Goal: Information Seeking & Learning: Compare options

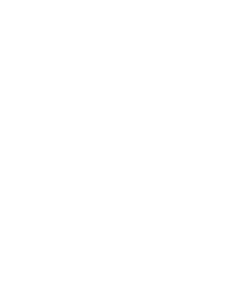
scroll to position [1875, 0]
click at [33, 159] on div "Meraner Land" at bounding box center [40, 170] width 58 height 22
click at [126, 198] on img at bounding box center [168, 169] width 134 height 115
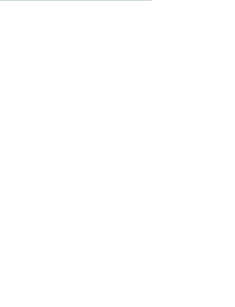
scroll to position [675, 0]
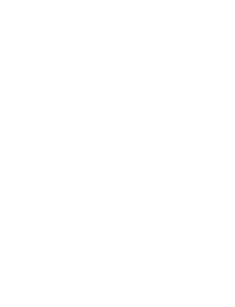
click at [222, 140] on icon at bounding box center [223, 136] width 16 height 13
click at [226, 140] on icon at bounding box center [223, 136] width 16 height 13
click at [224, 94] on icon at bounding box center [224, 99] width 12 height 10
click at [222, 139] on icon at bounding box center [223, 136] width 16 height 13
click at [223, 137] on icon at bounding box center [223, 136] width 16 height 13
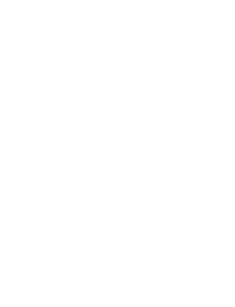
click at [224, 193] on icon at bounding box center [224, 190] width 16 height 13
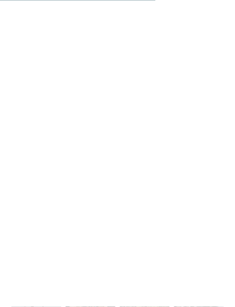
scroll to position [684, 0]
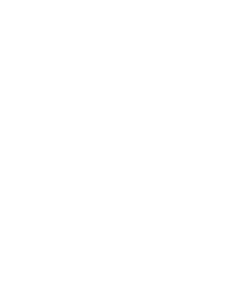
click at [165, 199] on div "€ € € €" at bounding box center [172, 196] width 92 height 10
click at [34, 247] on span "Für Kinder und Babys" at bounding box center [45, 249] width 46 height 5
click at [191, 232] on img at bounding box center [190, 238] width 67 height 50
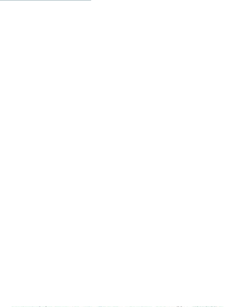
scroll to position [725, 0]
click at [188, 220] on span "Für Wellnessliebhaber" at bounding box center [190, 222] width 48 height 5
click at [182, 221] on div "Für Wellnessliebhaber" at bounding box center [190, 224] width 67 height 50
click at [225, 218] on icon at bounding box center [223, 224] width 16 height 13
click at [224, 218] on icon at bounding box center [223, 224] width 16 height 13
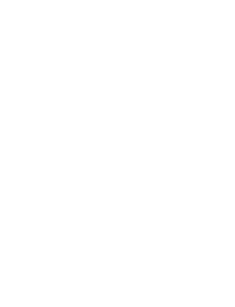
click at [226, 218] on icon at bounding box center [223, 224] width 16 height 13
click at [51, 229] on img at bounding box center [64, 244] width 106 height 86
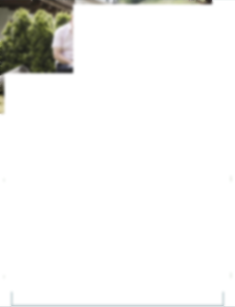
scroll to position [592, 0]
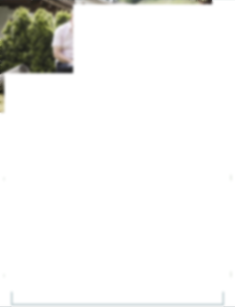
click at [215, 154] on icon at bounding box center [211, 155] width 16 height 13
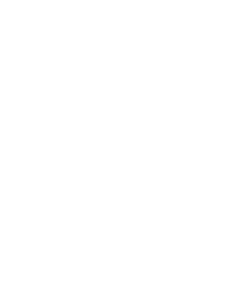
click at [211, 153] on icon at bounding box center [211, 155] width 16 height 13
click at [212, 155] on icon at bounding box center [211, 155] width 16 height 13
click at [210, 154] on icon at bounding box center [211, 155] width 16 height 13
click at [221, 23] on icon at bounding box center [224, 21] width 12 height 10
click at [13, 35] on icon at bounding box center [13, 37] width 14 height 11
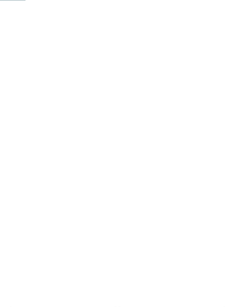
scroll to position [256, 0]
click at [160, 116] on div "Eisacktal – Natz-Schabs Das Mühlwald Quality Time Family Resort Familie Tauber …" at bounding box center [171, 164] width 103 height 97
click at [222, 119] on icon at bounding box center [224, 125] width 16 height 13
click at [224, 119] on icon at bounding box center [224, 125] width 16 height 13
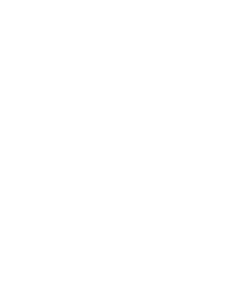
click at [224, 116] on icon at bounding box center [224, 122] width 16 height 13
click at [222, 115] on icon at bounding box center [224, 121] width 16 height 13
click at [222, 119] on icon at bounding box center [224, 125] width 16 height 13
click at [225, 172] on icon at bounding box center [223, 178] width 16 height 13
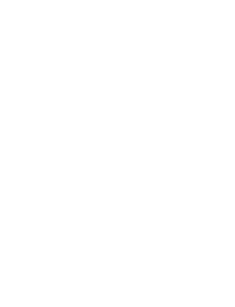
click at [225, 172] on icon at bounding box center [223, 178] width 16 height 13
click at [223, 172] on icon at bounding box center [223, 178] width 16 height 13
click at [221, 172] on icon at bounding box center [223, 178] width 16 height 13
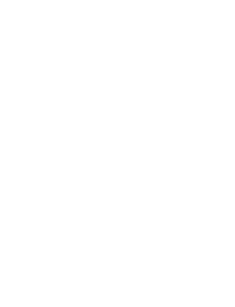
click at [223, 149] on icon at bounding box center [224, 155] width 16 height 13
click at [222, 151] on icon at bounding box center [224, 155] width 16 height 13
click at [220, 151] on icon at bounding box center [224, 155] width 16 height 13
click at [221, 149] on icon at bounding box center [224, 155] width 16 height 13
click at [220, 149] on icon at bounding box center [224, 155] width 16 height 13
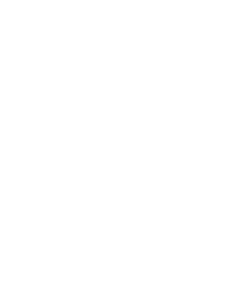
click at [220, 147] on icon at bounding box center [224, 152] width 16 height 13
click at [220, 146] on icon at bounding box center [224, 152] width 16 height 13
click at [221, 149] on icon at bounding box center [224, 155] width 16 height 13
click at [219, 149] on icon at bounding box center [224, 155] width 16 height 13
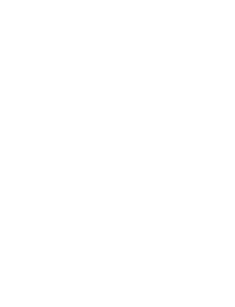
click at [12, 34] on icon at bounding box center [13, 37] width 14 height 11
click at [175, 175] on div "NEW [DATE]" at bounding box center [171, 169] width 103 height 58
click at [219, 195] on icon at bounding box center [224, 197] width 16 height 13
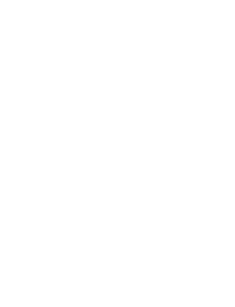
click at [221, 191] on icon at bounding box center [224, 197] width 16 height 13
click at [224, 191] on icon at bounding box center [224, 197] width 16 height 13
click at [221, 191] on icon at bounding box center [224, 197] width 16 height 13
click at [225, 191] on icon at bounding box center [224, 197] width 16 height 13
click at [224, 191] on icon at bounding box center [224, 197] width 16 height 13
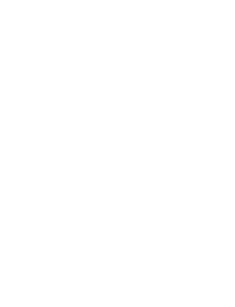
click at [228, 191] on icon at bounding box center [224, 197] width 16 height 13
click at [224, 191] on icon at bounding box center [224, 197] width 16 height 13
click at [223, 191] on icon at bounding box center [224, 197] width 16 height 13
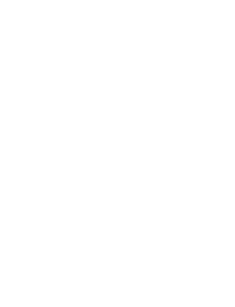
click at [223, 191] on icon at bounding box center [224, 197] width 16 height 13
click at [229, 220] on icon at bounding box center [223, 226] width 16 height 13
click at [225, 220] on icon at bounding box center [223, 226] width 16 height 13
click at [195, 216] on img at bounding box center [190, 226] width 67 height 50
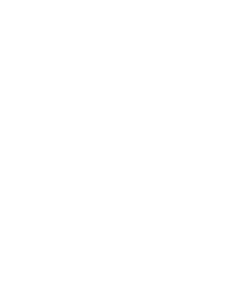
scroll to position [668, 0]
click at [189, 189] on div "GERSTI‘S Wasserwelt" at bounding box center [190, 189] width 67 height 50
click at [224, 182] on icon at bounding box center [223, 188] width 16 height 13
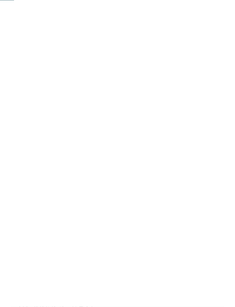
scroll to position [107, 0]
click at [146, 231] on span "WATER FUN" at bounding box center [145, 231] width 16 height 3
click at [146, 230] on span "WATER FUN" at bounding box center [145, 231] width 16 height 3
click at [146, 231] on span "WATER FUN" at bounding box center [145, 231] width 16 height 3
click at [144, 230] on span "WATER FUN" at bounding box center [145, 231] width 16 height 3
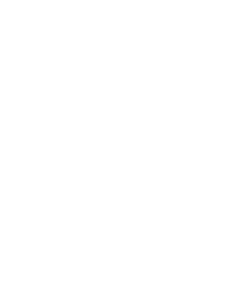
click at [112, 232] on div "OUTDOOR ADVENTURE" at bounding box center [107, 231] width 41 height 6
click at [117, 231] on span "OUTDOOR ADVENTURE" at bounding box center [107, 231] width 33 height 3
click at [179, 182] on span "WINTER ACTION" at bounding box center [177, 183] width 22 height 3
click at [96, 147] on p "Direkt am malerischen Reschensee gelegen, besticht das neue DAS GERSTL Family R…" at bounding box center [117, 141] width 212 height 45
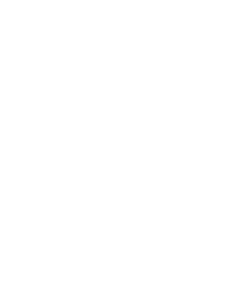
click at [101, 142] on link "Familienhotel im Vinschgau" at bounding box center [114, 141] width 75 height 5
click at [14, 39] on icon at bounding box center [13, 37] width 14 height 11
click at [123, 239] on div "Eisacktal – Gossensass Kinderparadies Alpin ***ˢ Familie [PERSON_NAME] € € € € …" at bounding box center [171, 240] width 103 height 89
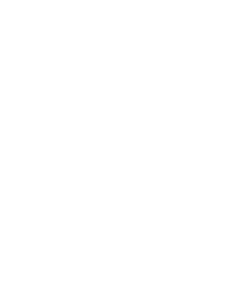
click at [112, 152] on img at bounding box center [117, 92] width 235 height 132
click at [11, 35] on icon at bounding box center [13, 37] width 14 height 11
click at [185, 64] on div at bounding box center [171, 71] width 103 height 58
click at [173, 123] on h5 "Familie Stolz" at bounding box center [172, 126] width 92 height 7
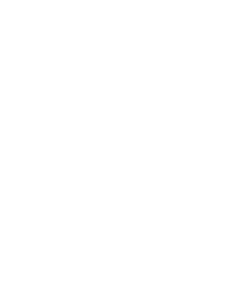
scroll to position [132, 0]
click at [121, 172] on span "Familienzimmer" at bounding box center [116, 173] width 27 height 3
click at [162, 160] on div "Wohnen Suiten Familienzimmer Doppelzimmer slide" at bounding box center [117, 213] width 235 height 107
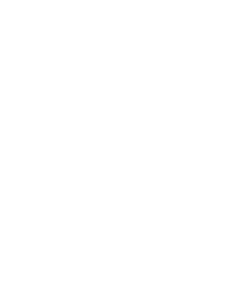
click at [224, 137] on icon at bounding box center [224, 143] width 16 height 13
click at [223, 137] on icon at bounding box center [224, 143] width 16 height 13
click at [224, 137] on div at bounding box center [223, 144] width 14 height 14
click at [222, 121] on div "Familienhotel Huber **** Vals-Mühlbach - Eisacktal Familienzimmer FZ "Lilie" 28…" at bounding box center [170, 144] width 106 height 86
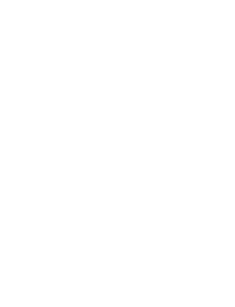
click at [224, 137] on icon at bounding box center [224, 143] width 16 height 13
click at [222, 137] on icon at bounding box center [224, 143] width 16 height 13
click at [191, 167] on img at bounding box center [190, 181] width 67 height 50
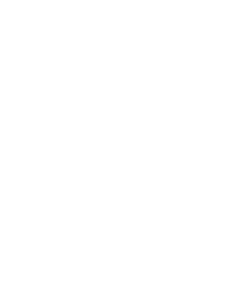
scroll to position [1194, 0]
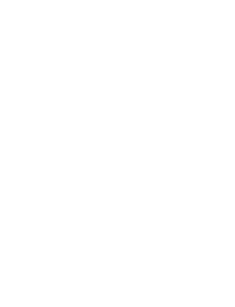
click at [224, 204] on icon at bounding box center [224, 210] width 16 height 13
click at [156, 231] on link "mehr erfahren" at bounding box center [141, 233] width 33 height 4
click at [222, 26] on icon at bounding box center [224, 21] width 12 height 10
click at [11, 35] on icon at bounding box center [13, 37] width 14 height 11
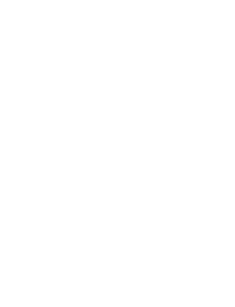
click at [31, 114] on div at bounding box center [62, 134] width 103 height 58
click at [162, 98] on span "Familie [PERSON_NAME]" at bounding box center [156, 101] width 61 height 7
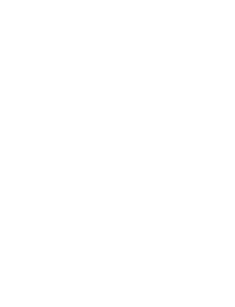
scroll to position [1777, 0]
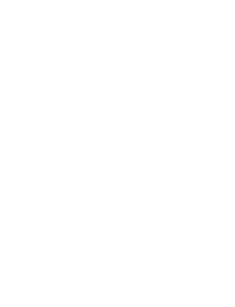
click at [148, 129] on div "Dolomiten – Ehrenburg/Kiens Falkensteiner Family Resort Lido ****ˢ Stammhaus de…" at bounding box center [171, 167] width 103 height 104
click at [18, 111] on span "Family Experiences" at bounding box center [32, 114] width 43 height 6
click at [22, 122] on span "SMALL & COSY" at bounding box center [25, 123] width 19 height 3
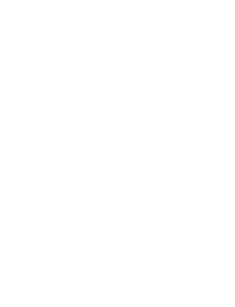
click at [222, 179] on icon at bounding box center [223, 184] width 16 height 13
click at [17, 87] on icon at bounding box center [12, 92] width 16 height 13
click at [16, 86] on icon at bounding box center [12, 92] width 16 height 13
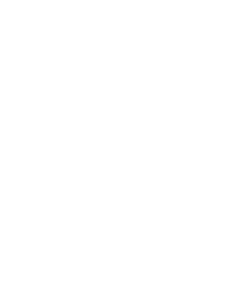
click at [15, 86] on icon at bounding box center [12, 92] width 16 height 13
click at [21, 86] on div "Wellness" at bounding box center [44, 93] width 67 height 50
click at [18, 87] on icon at bounding box center [12, 92] width 16 height 13
click at [15, 86] on icon at bounding box center [12, 92] width 16 height 13
click at [17, 86] on icon at bounding box center [12, 92] width 16 height 13
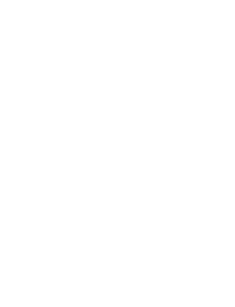
click at [13, 86] on icon at bounding box center [12, 92] width 16 height 13
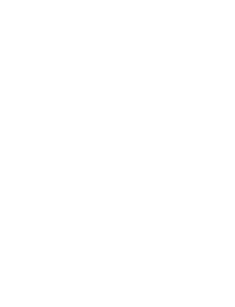
scroll to position [828, 0]
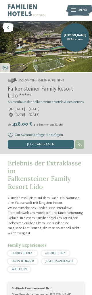
click at [52, 56] on img at bounding box center [46, 47] width 92 height 52
click at [47, 61] on img at bounding box center [46, 47] width 92 height 52
click at [41, 171] on h1 "Erlebnis der Extraklasse im [GEOGRAPHIC_DATA]" at bounding box center [46, 174] width 76 height 31
click at [1, 147] on div "Dolomiten – Ehrenburg/Kiens Falkensteiner Family Resort Lido ****ˢ Stammhaus de…" at bounding box center [46, 113] width 92 height 81
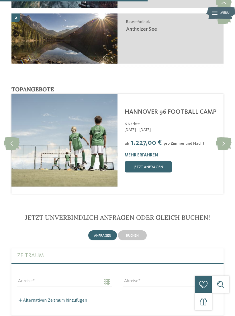
scroll to position [1194, 0]
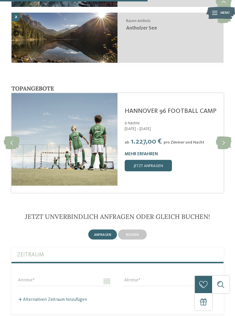
click at [231, 142] on icon at bounding box center [224, 142] width 16 height 13
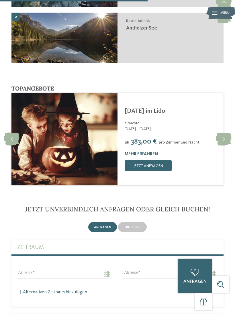
click at [231, 138] on icon at bounding box center [224, 139] width 16 height 13
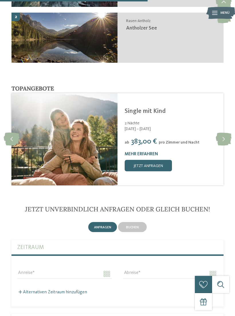
click at [226, 141] on icon at bounding box center [224, 139] width 16 height 13
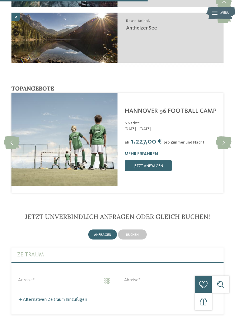
click at [223, 133] on div "Falkensteiner Family Resort Lido ****S Ehrenburg/Kiens - Dolomiten HANNOVER 96 …" at bounding box center [170, 139] width 106 height 93
click at [224, 142] on icon at bounding box center [224, 142] width 16 height 13
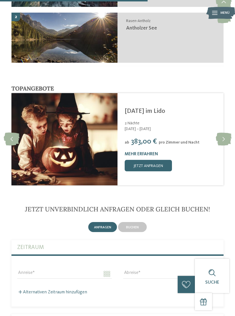
click at [224, 141] on icon at bounding box center [224, 139] width 16 height 13
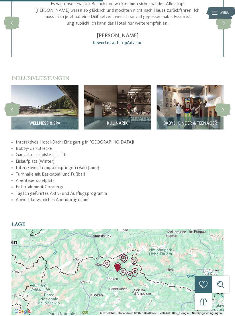
scroll to position [831, 0]
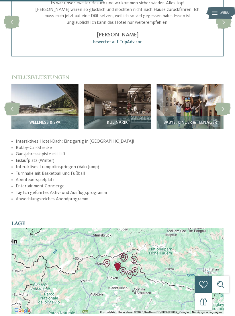
click at [106, 109] on img at bounding box center [117, 109] width 67 height 50
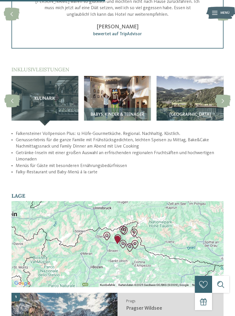
scroll to position [840, 0]
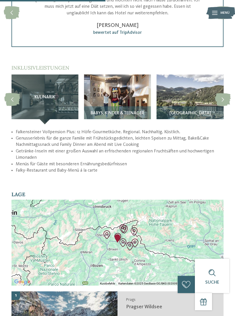
click at [168, 97] on img at bounding box center [190, 100] width 67 height 50
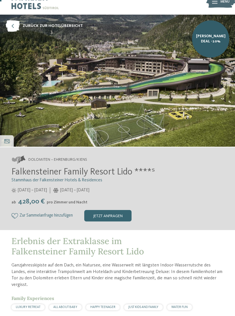
scroll to position [14, 0]
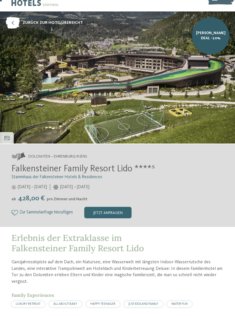
click at [156, 103] on img at bounding box center [117, 77] width 235 height 132
click at [173, 106] on img at bounding box center [117, 77] width 235 height 132
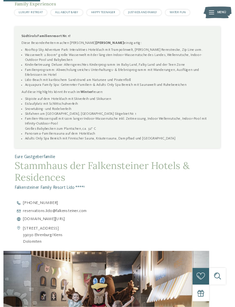
scroll to position [308, 0]
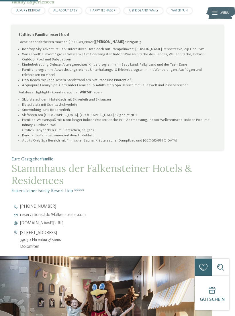
click at [39, 226] on span "[DOMAIN_NAME][URL]" at bounding box center [41, 223] width 43 height 4
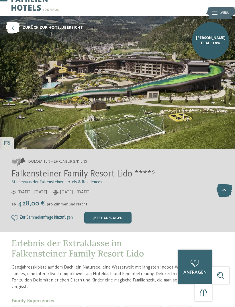
scroll to position [0, 0]
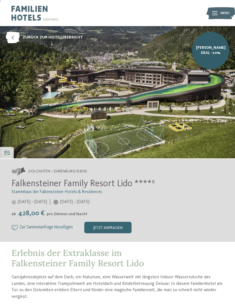
click at [11, 35] on icon at bounding box center [13, 37] width 14 height 11
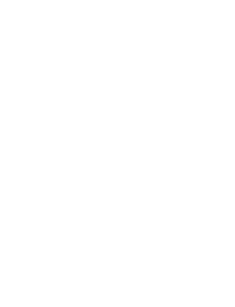
scroll to position [1922, 0]
click at [181, 98] on div "Neu ab Winter 2025" at bounding box center [171, 122] width 103 height 58
click at [219, 7] on img at bounding box center [220, 13] width 29 height 14
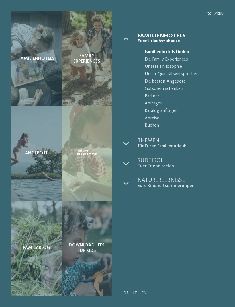
scroll to position [3, 0]
click at [130, 161] on div at bounding box center [130, 163] width 14 height 11
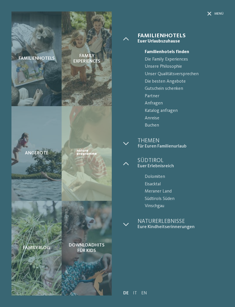
click at [126, 225] on div at bounding box center [130, 223] width 14 height 11
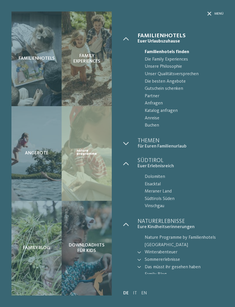
click at [214, 13] on span "Menü" at bounding box center [218, 13] width 9 height 5
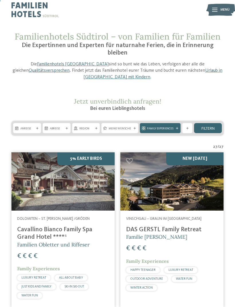
scroll to position [3, 0]
click at [93, 126] on div "Region" at bounding box center [86, 128] width 16 height 5
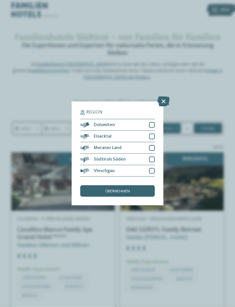
scroll to position [3, 0]
click at [167, 109] on div "Region Dolomiten" at bounding box center [117, 153] width 235 height 307
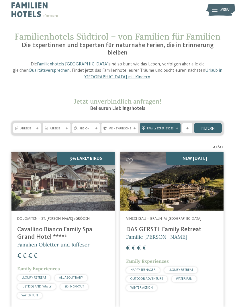
click at [93, 126] on div "Region" at bounding box center [86, 128] width 16 height 5
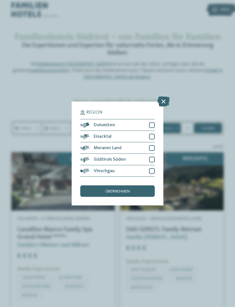
click at [153, 145] on div at bounding box center [152, 148] width 6 height 6
click at [152, 156] on div at bounding box center [152, 159] width 6 height 6
click at [132, 185] on div "übernehmen" at bounding box center [117, 190] width 75 height 11
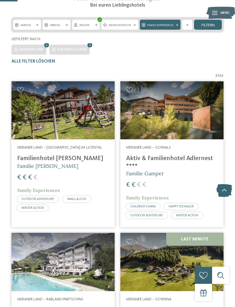
scroll to position [0, 0]
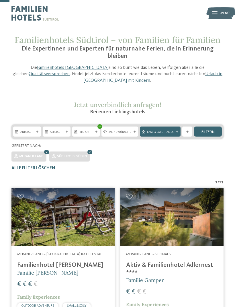
click at [136, 126] on div "Meine Wünsche" at bounding box center [119, 131] width 37 height 10
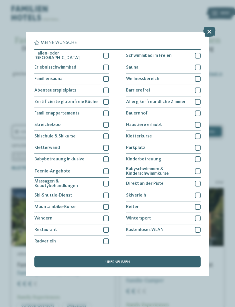
click at [107, 64] on div at bounding box center [106, 67] width 6 height 6
click at [194, 107] on div "Bauernhof" at bounding box center [163, 112] width 75 height 11
click at [105, 133] on div at bounding box center [106, 136] width 6 height 6
click at [124, 259] on span "übernehmen" at bounding box center [117, 261] width 24 height 4
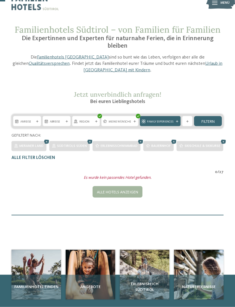
scroll to position [11, 0]
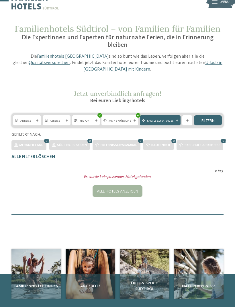
click at [146, 113] on div "Anreise Abreise Region filtern" at bounding box center [117, 136] width 235 height 47
click at [120, 115] on div "Meine Wünsche" at bounding box center [119, 120] width 37 height 10
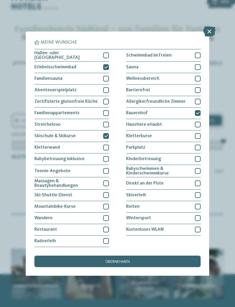
click at [102, 130] on div "Skischule & Skikurse" at bounding box center [71, 135] width 75 height 11
click at [107, 122] on div at bounding box center [106, 125] width 6 height 6
click at [197, 111] on icon at bounding box center [198, 112] width 4 height 3
click at [130, 255] on div "übernehmen" at bounding box center [117, 260] width 166 height 11
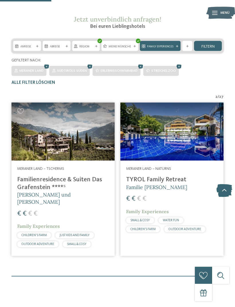
scroll to position [79, 0]
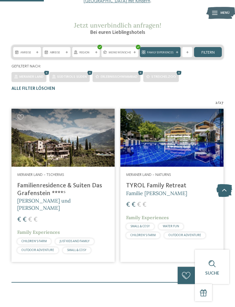
click at [128, 47] on div "Meine Wünsche" at bounding box center [119, 52] width 37 height 10
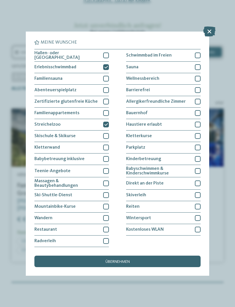
click at [104, 64] on div at bounding box center [106, 67] width 6 height 6
click at [106, 52] on div at bounding box center [106, 55] width 6 height 6
click at [124, 255] on div "übernehmen" at bounding box center [117, 260] width 166 height 11
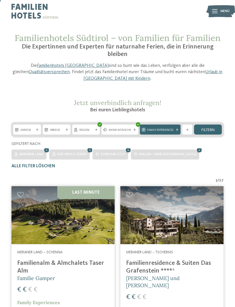
scroll to position [16, 0]
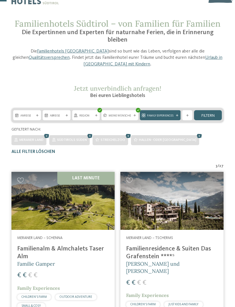
click at [91, 110] on div "Region" at bounding box center [86, 115] width 28 height 10
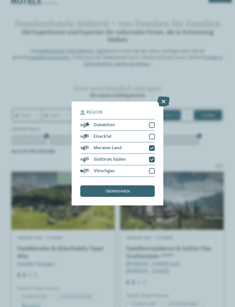
click at [153, 165] on div "Vinschgau" at bounding box center [117, 170] width 75 height 11
click at [151, 131] on div "Eisacktal" at bounding box center [117, 136] width 75 height 11
click at [154, 122] on div at bounding box center [152, 125] width 6 height 6
click at [153, 123] on icon at bounding box center [152, 124] width 4 height 3
click at [126, 189] on span "übernehmen" at bounding box center [117, 191] width 24 height 4
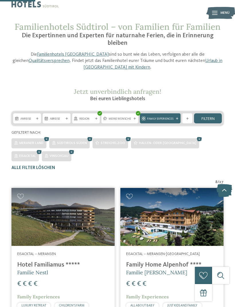
scroll to position [0, 0]
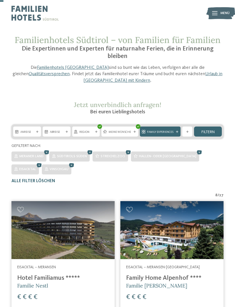
click at [43, 161] on icon at bounding box center [39, 164] width 8 height 7
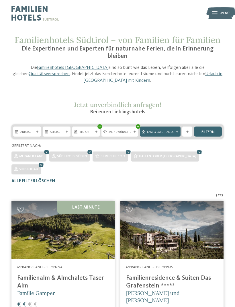
click at [35, 129] on div "Anreise" at bounding box center [27, 131] width 16 height 5
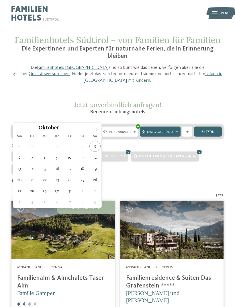
type div "25.10.2025"
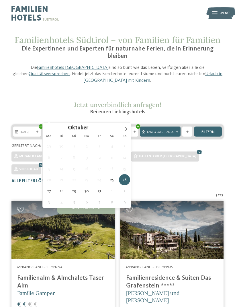
click at [63, 126] on div "26.10.2025" at bounding box center [57, 131] width 28 height 10
type div "01.11.2025"
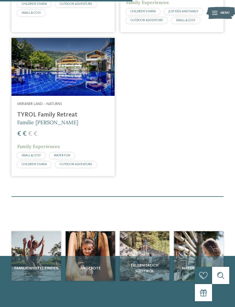
scroll to position [330, 0]
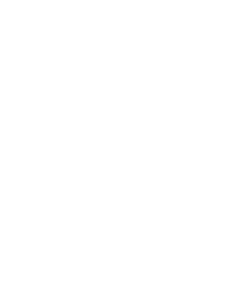
click at [16, 37] on icon at bounding box center [13, 37] width 14 height 11
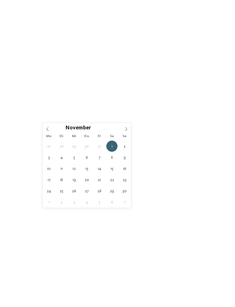
click at [58, 126] on div "[DATE]" at bounding box center [57, 131] width 28 height 10
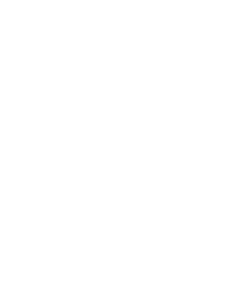
click at [177, 173] on div "Familienhotels Südtirol – von Familien für Familien Die Expertinnen und Experte…" at bounding box center [117, 279] width 235 height 491
click at [169, 129] on div "Family Experiences" at bounding box center [160, 131] width 29 height 5
click at [146, 194] on div "WATER FUN" at bounding box center [117, 199] width 75 height 11
click at [140, 214] on div "übernehmen" at bounding box center [117, 219] width 75 height 11
click at [169, 130] on span "Family Experiences" at bounding box center [160, 132] width 26 height 4
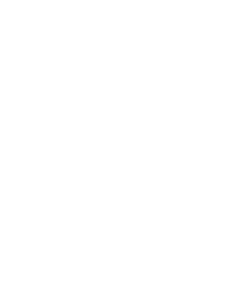
click at [153, 198] on icon at bounding box center [152, 199] width 4 height 3
click at [159, 68] on icon at bounding box center [163, 73] width 12 height 10
click at [117, 130] on span "Meine Wünsche" at bounding box center [120, 132] width 22 height 4
click at [227, 122] on div "Meine Wünsche Hallen- oder Schleusenbad Schwimmbad im Freien" at bounding box center [117, 153] width 235 height 307
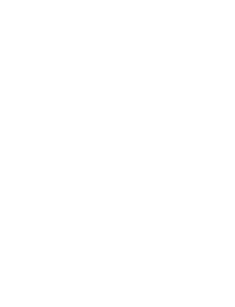
click at [189, 100] on icon at bounding box center [193, 103] width 8 height 7
click at [172, 190] on div "Last Minute" at bounding box center [171, 195] width 103 height 58
click at [223, 162] on icon at bounding box center [224, 168] width 16 height 13
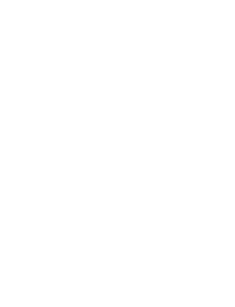
click at [228, 163] on icon at bounding box center [224, 168] width 16 height 13
click at [226, 161] on icon at bounding box center [224, 165] width 16 height 13
click at [224, 163] on icon at bounding box center [224, 165] width 16 height 13
click at [222, 160] on div "Familienalm & Almchalets Taser Alm Schenna - Meraner Land Yogawochen: 7 Tage bu…" at bounding box center [170, 174] width 106 height 111
click at [225, 168] on icon at bounding box center [224, 174] width 16 height 13
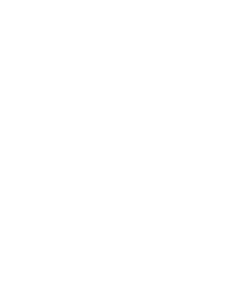
click at [226, 173] on icon at bounding box center [224, 174] width 16 height 13
click at [223, 168] on div at bounding box center [223, 165] width 14 height 14
click at [224, 167] on icon at bounding box center [224, 164] width 16 height 13
click at [222, 166] on icon at bounding box center [224, 168] width 16 height 13
click at [222, 164] on icon at bounding box center [224, 168] width 16 height 13
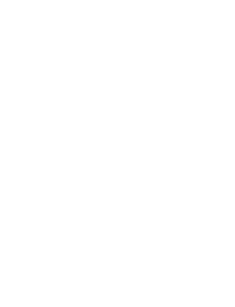
click at [224, 165] on icon at bounding box center [224, 167] width 16 height 13
click at [222, 165] on icon at bounding box center [224, 167] width 16 height 13
click at [223, 164] on icon at bounding box center [224, 168] width 16 height 13
click at [224, 166] on icon at bounding box center [224, 168] width 16 height 13
click at [224, 165] on icon at bounding box center [224, 168] width 16 height 13
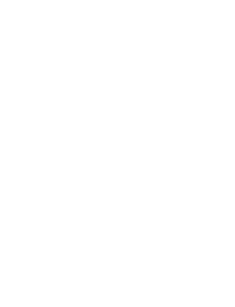
click at [222, 165] on icon at bounding box center [224, 168] width 16 height 13
click at [222, 165] on icon at bounding box center [224, 164] width 16 height 13
click at [124, 106] on img at bounding box center [117, 106] width 67 height 50
click at [86, 224] on link "Hallenbad" at bounding box center [78, 225] width 21 height 5
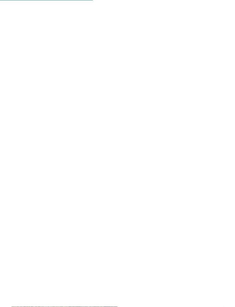
scroll to position [867, 0]
click at [195, 73] on img at bounding box center [190, 75] width 67 height 50
click at [226, 69] on icon at bounding box center [223, 74] width 16 height 13
click at [205, 75] on img at bounding box center [190, 75] width 67 height 50
click at [228, 77] on icon at bounding box center [223, 74] width 16 height 13
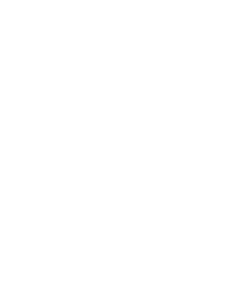
click at [194, 76] on img at bounding box center [190, 75] width 67 height 50
click at [223, 72] on icon at bounding box center [223, 74] width 16 height 13
click at [198, 67] on img at bounding box center [190, 75] width 67 height 50
click at [224, 73] on icon at bounding box center [223, 74] width 16 height 13
click at [222, 71] on icon at bounding box center [223, 74] width 16 height 13
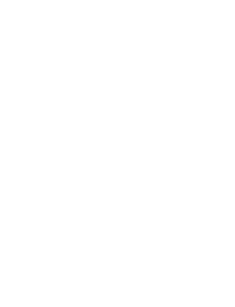
scroll to position [0, 0]
click at [16, 39] on icon at bounding box center [13, 37] width 14 height 11
click at [185, 78] on div at bounding box center [171, 89] width 103 height 58
click at [14, 37] on icon at bounding box center [13, 37] width 14 height 11
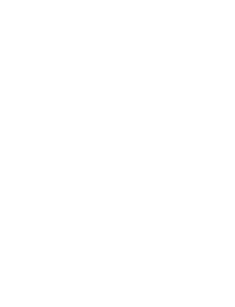
scroll to position [135, 0]
click at [140, 126] on h4 "Familienhotel Bella Vista ****" at bounding box center [172, 129] width 92 height 7
click at [13, 33] on icon at bounding box center [13, 37] width 14 height 11
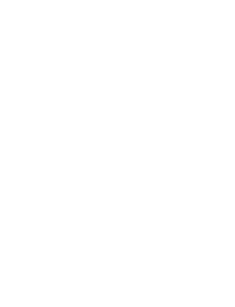
scroll to position [296, 0]
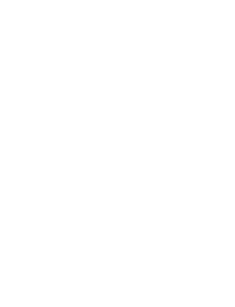
click at [33, 124] on span "Familie [PERSON_NAME]" at bounding box center [47, 127] width 61 height 7
click at [45, 174] on div "Meraner Land – Naturns TYROL Family Retreat Familie [PERSON_NAME] € € € € Famil…" at bounding box center [62, 214] width 103 height 80
click at [215, 15] on icon at bounding box center [214, 13] width 5 height 4
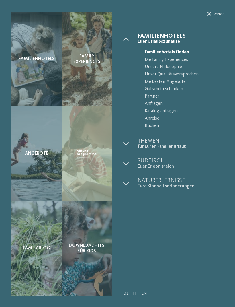
click at [212, 67] on span "Unsere Philosophie" at bounding box center [184, 66] width 79 height 7
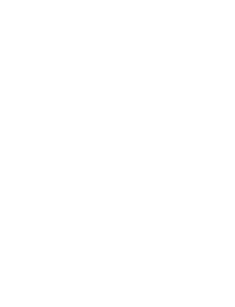
scroll to position [342, 0]
click at [25, 126] on span "[DOMAIN_NAME]" at bounding box center [36, 128] width 33 height 4
